Goal: Find specific page/section: Find specific page/section

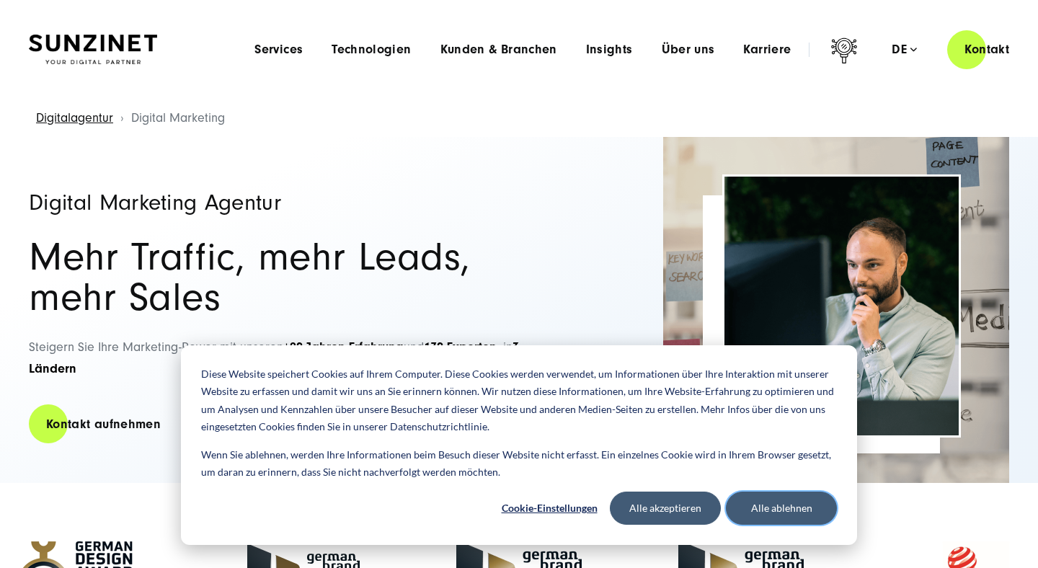
drag, startPoint x: 791, startPoint y: 510, endPoint x: 627, endPoint y: 331, distance: 242.9
click at [791, 509] on button "Alle ablehnen" at bounding box center [781, 508] width 111 height 33
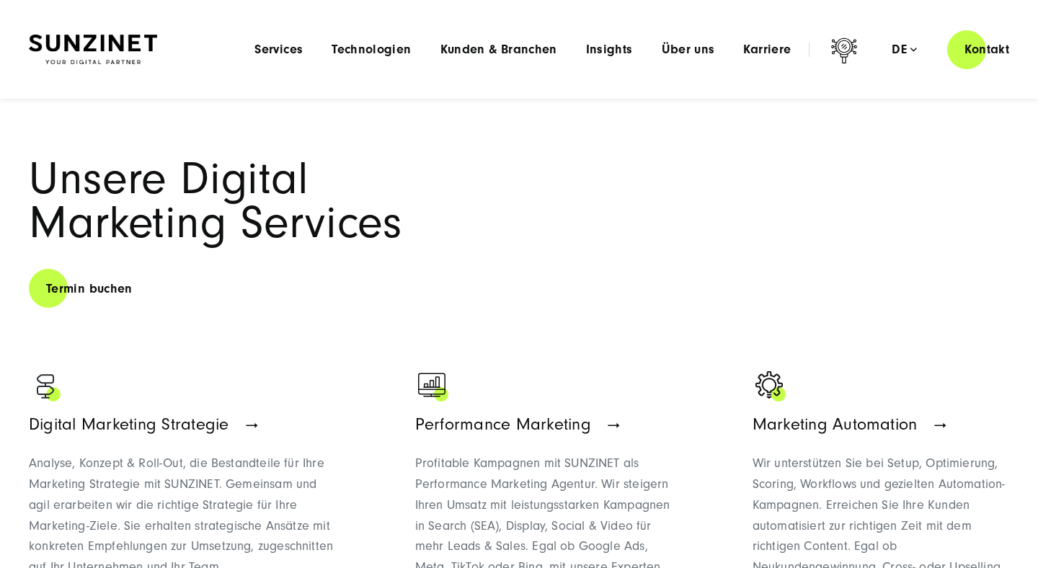
scroll to position [682, 0]
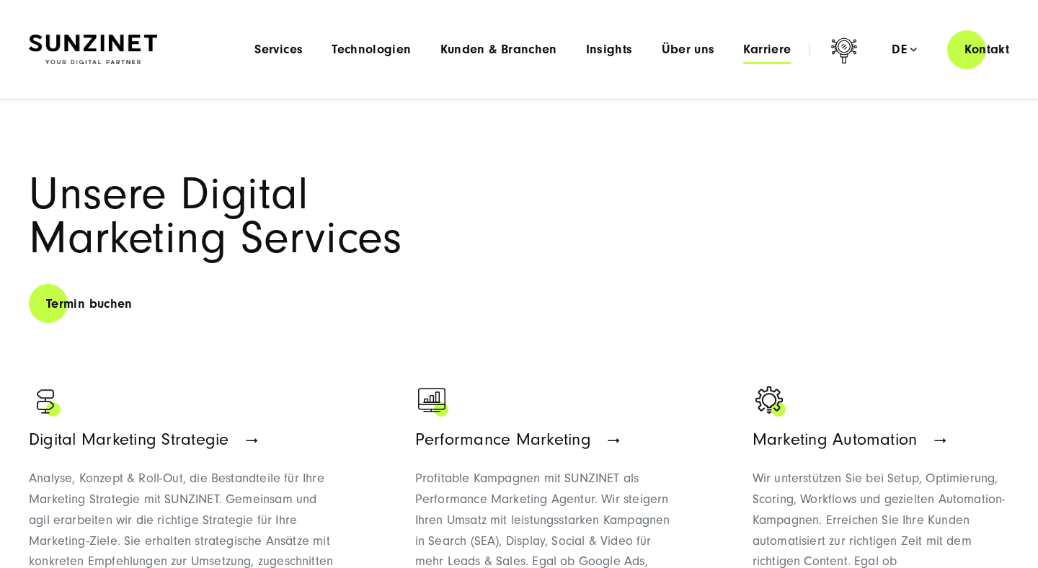
click at [766, 53] on span "Karriere" at bounding box center [767, 50] width 48 height 14
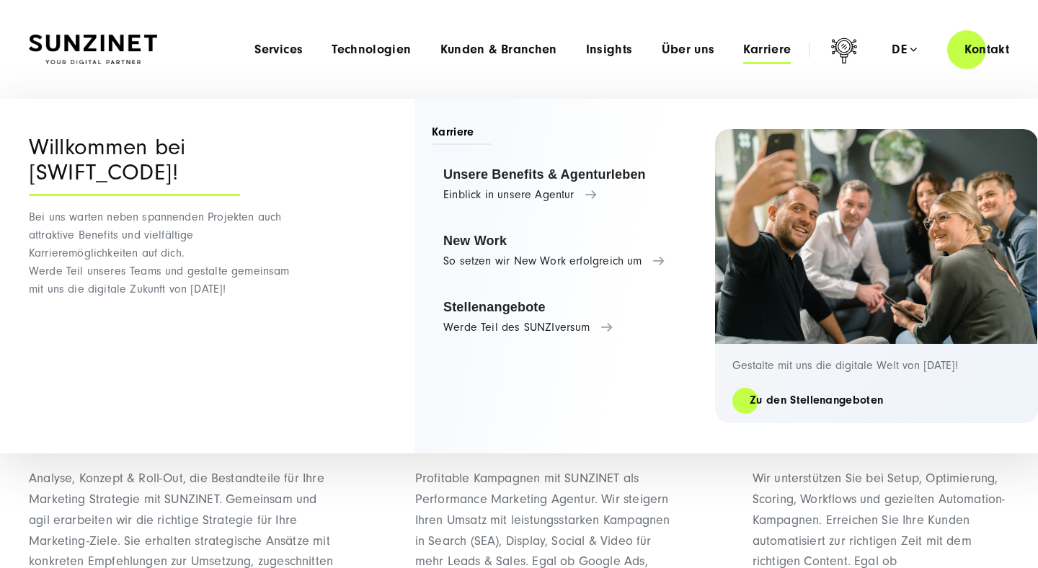
click at [777, 54] on span "Karriere" at bounding box center [767, 50] width 48 height 14
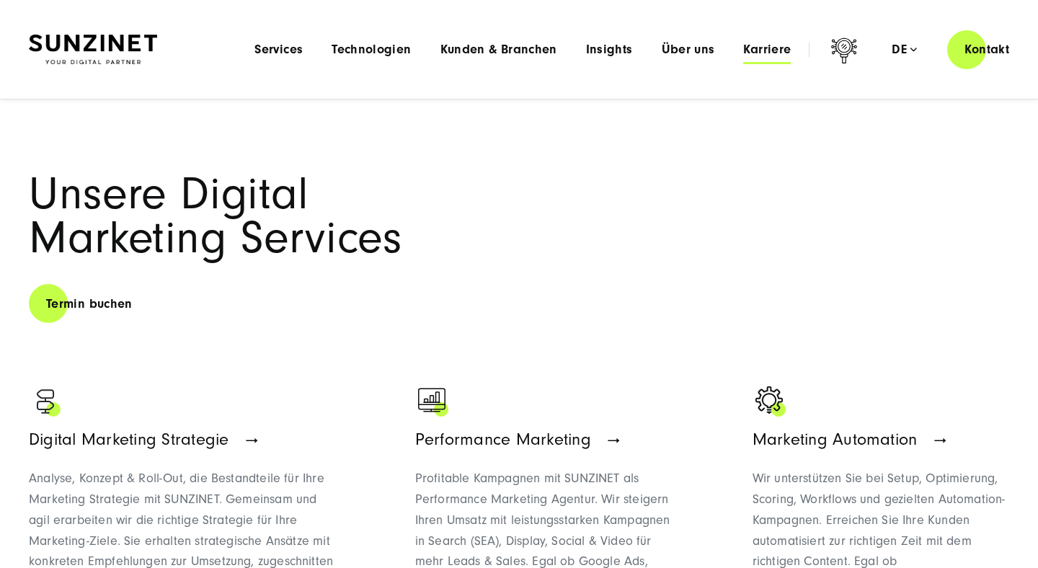
click at [762, 56] on span "Karriere" at bounding box center [767, 50] width 48 height 14
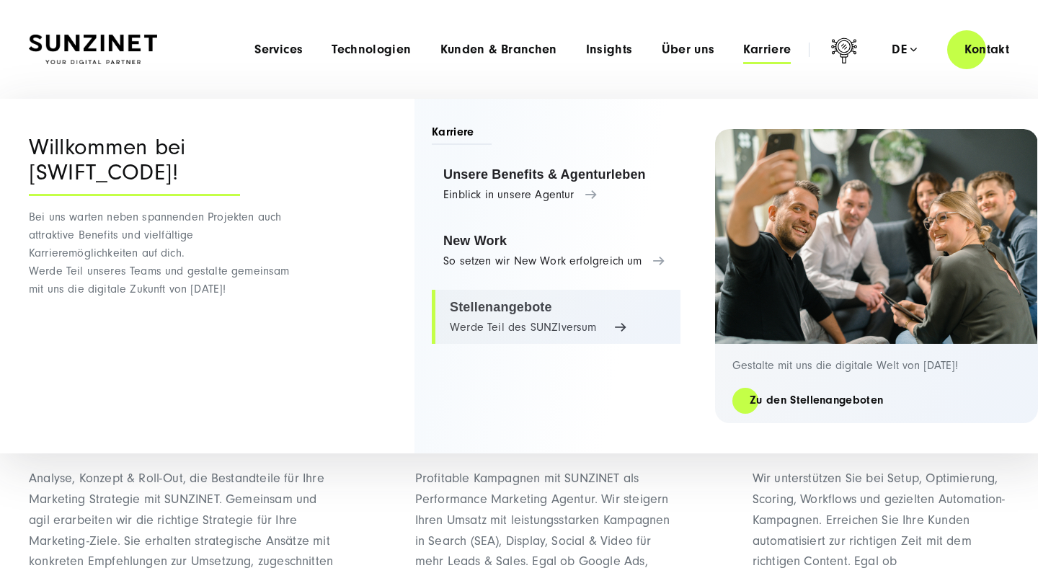
click at [501, 328] on link "Stellenangebote Werde Teil des SUNZIversum" at bounding box center [556, 317] width 249 height 55
